Goal: Check status: Check status

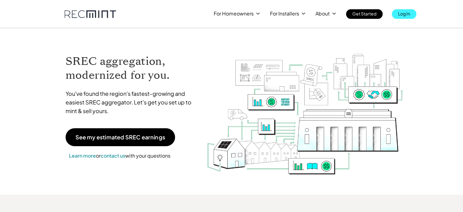
click at [408, 13] on p "Log In" at bounding box center [404, 13] width 12 height 9
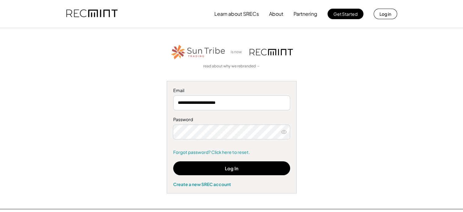
click at [174, 144] on div "Password Forgot password? Click here to reset." at bounding box center [231, 136] width 117 height 39
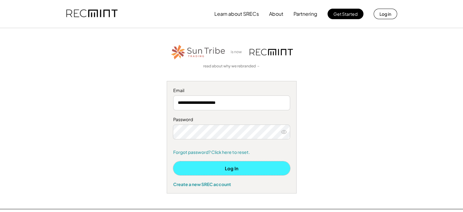
click at [224, 170] on button "Log In" at bounding box center [231, 168] width 117 height 14
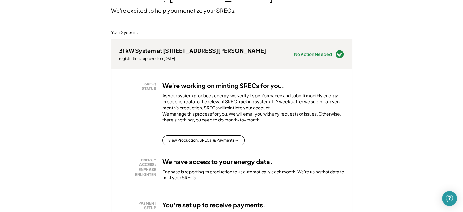
scroll to position [62, 0]
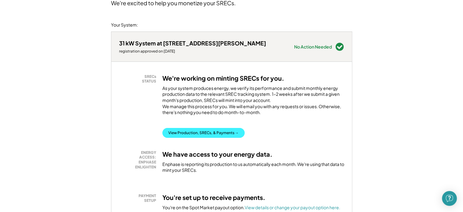
click at [199, 138] on button "View Production, SRECs, & Payments →" at bounding box center [203, 133] width 82 height 10
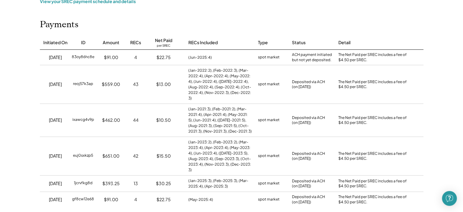
scroll to position [62, 0]
click at [412, 24] on div "Payments Initiated On ID Amount RECs Net Paid per SREC RECs Included Type Statu…" at bounding box center [232, 114] width 396 height 188
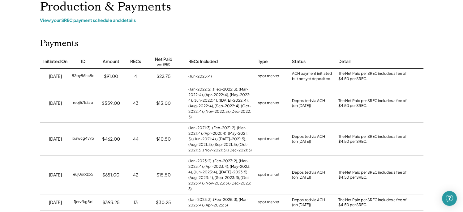
scroll to position [0, 0]
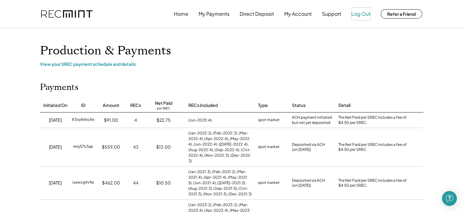
click at [358, 14] on button "Log Out" at bounding box center [360, 14] width 19 height 12
